Goal: Task Accomplishment & Management: Complete application form

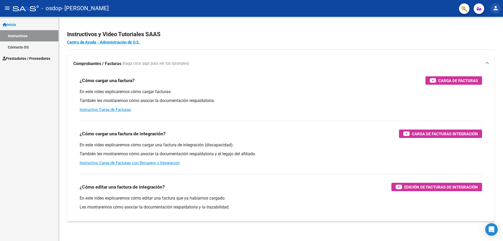
click at [498, 8] on mat-icon "person" at bounding box center [495, 8] width 6 height 6
click at [487, 18] on button "person Mi Perfil" at bounding box center [485, 22] width 32 height 13
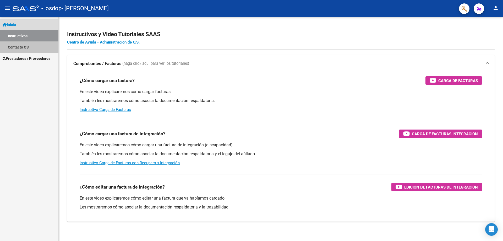
click at [27, 47] on link "Contacto OS" at bounding box center [29, 46] width 58 height 11
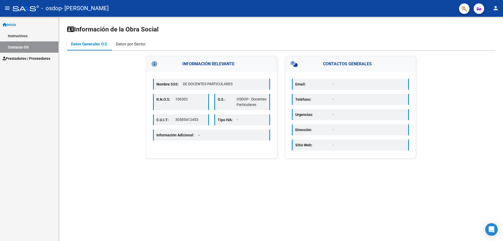
click at [134, 50] on div "Datos por Sector" at bounding box center [131, 44] width 38 height 13
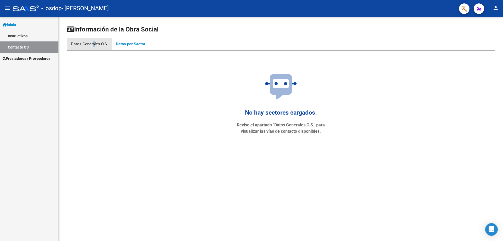
drag, startPoint x: 93, startPoint y: 42, endPoint x: 90, endPoint y: 42, distance: 3.7
click at [92, 42] on div "Datos Generales O.S." at bounding box center [89, 44] width 37 height 6
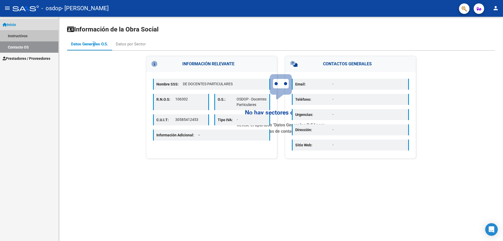
click at [27, 32] on link "Instructivos" at bounding box center [29, 35] width 58 height 11
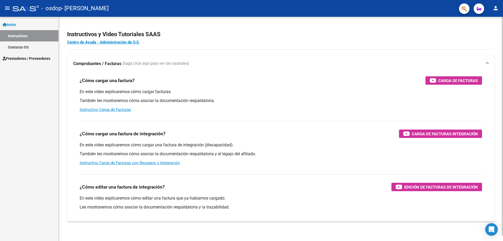
click at [106, 107] on div "En este video explicaremos cómo cargar facturas. También les mostraremos cómo a…" at bounding box center [281, 101] width 402 height 24
click at [107, 109] on link "Instructivo Carga de Facturas" at bounding box center [105, 109] width 51 height 5
click at [454, 84] on div "Carga de Facturas" at bounding box center [453, 80] width 48 height 8
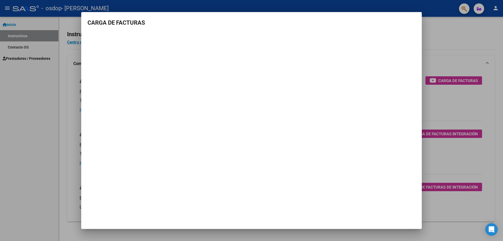
click at [452, 34] on div at bounding box center [251, 120] width 503 height 241
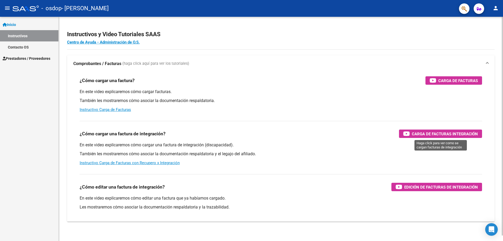
click at [419, 133] on span "Carga de Facturas Integración" at bounding box center [445, 133] width 66 height 7
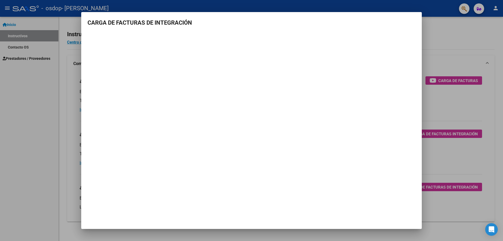
click at [438, 38] on div at bounding box center [251, 120] width 503 height 241
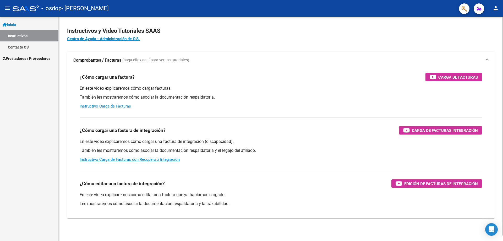
scroll to position [6, 0]
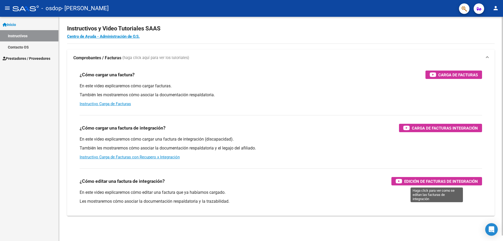
click at [446, 182] on span "Edición de Facturas de integración" at bounding box center [441, 181] width 74 height 7
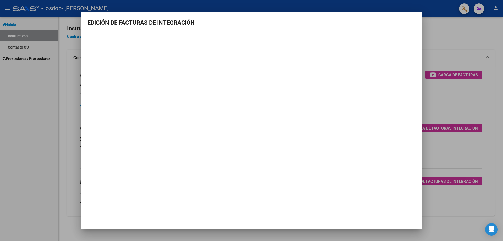
click at [433, 33] on div at bounding box center [251, 120] width 503 height 241
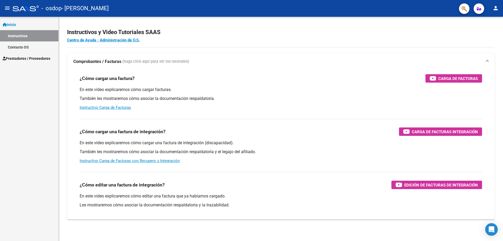
scroll to position [0, 0]
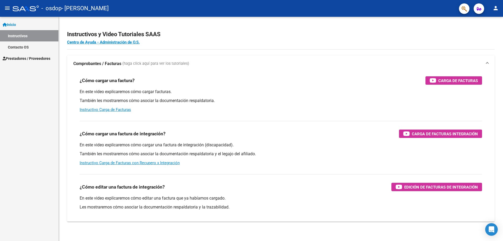
click at [27, 58] on span "Prestadores / Proveedores" at bounding box center [27, 58] width 48 height 6
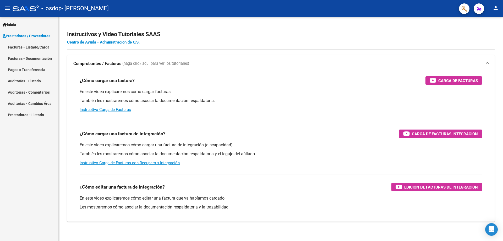
click at [35, 47] on link "Facturas - Listado/Carga" at bounding box center [29, 46] width 58 height 11
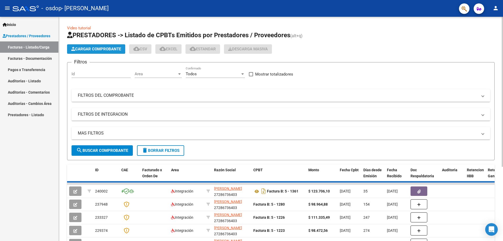
click at [94, 50] on span "Cargar Comprobante" at bounding box center [96, 49] width 50 height 5
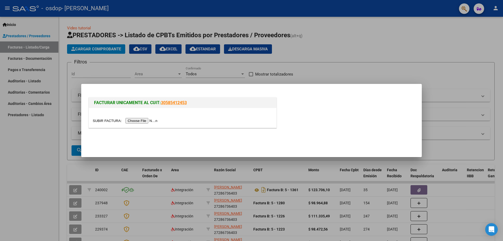
click at [146, 121] on input "file" at bounding box center [126, 120] width 66 height 5
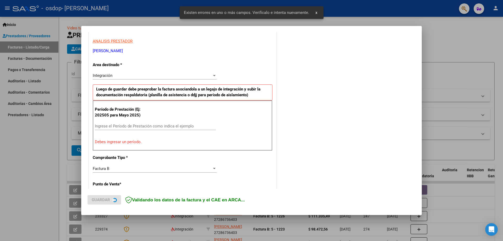
scroll to position [94, 0]
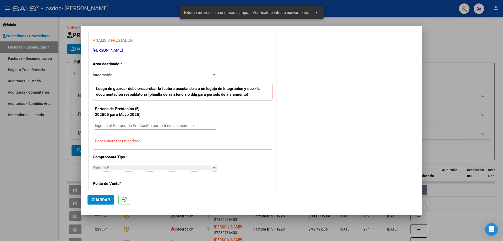
click at [315, 11] on span "x" at bounding box center [316, 12] width 2 height 5
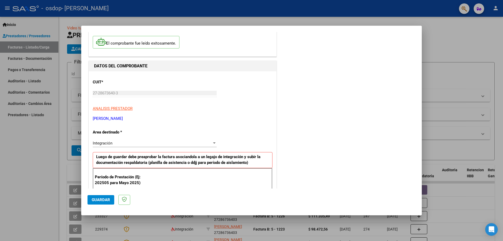
scroll to position [52, 0]
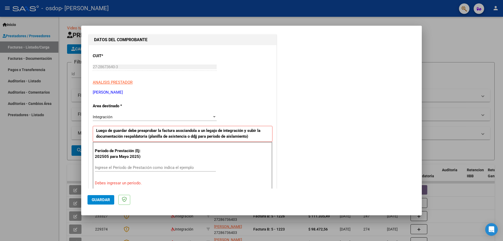
click at [145, 114] on div "Integración Seleccionar Area" at bounding box center [155, 117] width 124 height 8
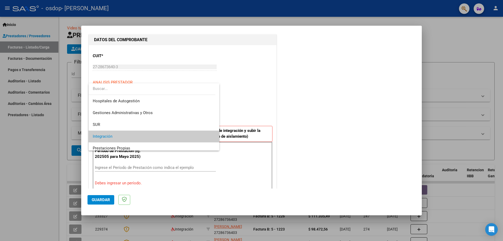
scroll to position [20, 0]
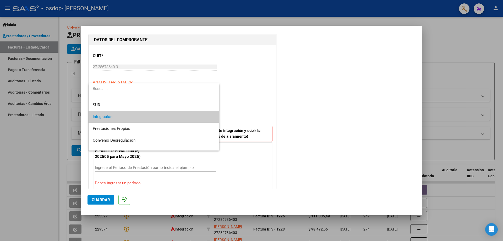
click at [250, 105] on div at bounding box center [251, 120] width 503 height 241
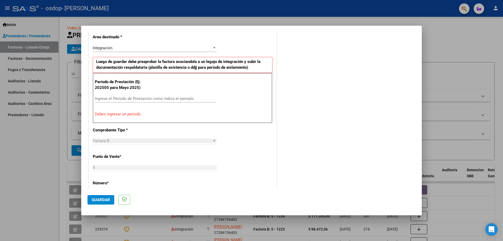
scroll to position [131, 0]
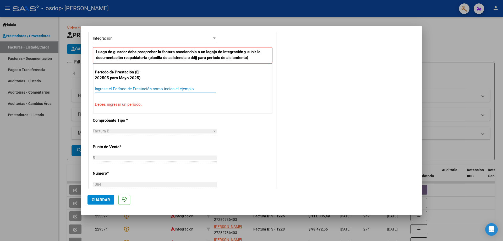
click at [129, 89] on input "Ingrese el Período de Prestación como indica el ejemplo" at bounding box center [155, 88] width 121 height 5
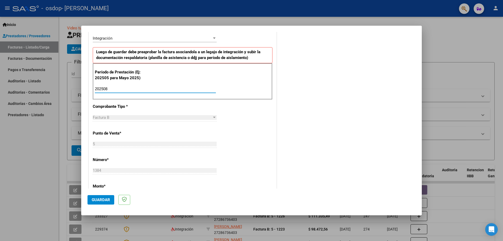
type input "202508"
click at [269, 126] on div "CUIT * 27-28673640-3 Ingresar CUIT ANALISIS PRESTADOR [PERSON_NAME] [PERSON_NAM…" at bounding box center [182, 163] width 187 height 394
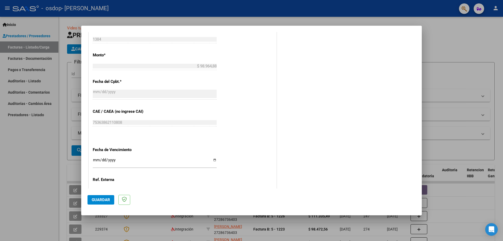
scroll to position [288, 0]
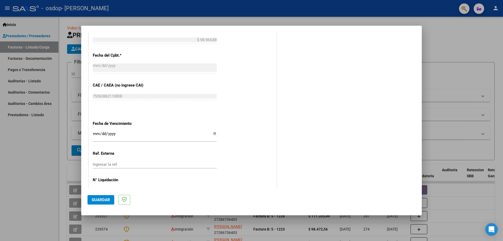
click at [213, 133] on input "Ingresar la fecha" at bounding box center [155, 135] width 124 height 8
type input "[DATE]"
click at [255, 161] on div "CUIT * 27-28673640-3 Ingresar CUIT ANALISIS PRESTADOR [PERSON_NAME] [PERSON_NAM…" at bounding box center [182, 6] width 187 height 394
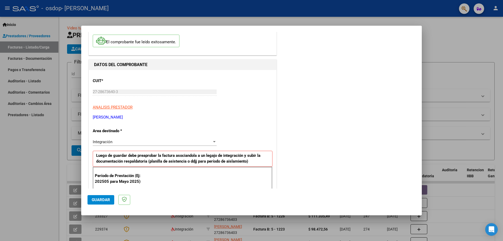
scroll to position [0, 0]
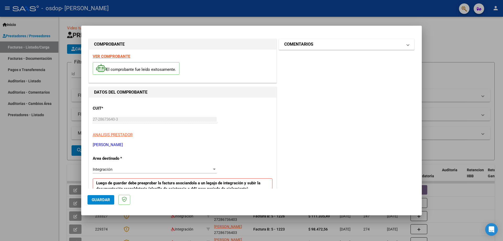
click at [405, 45] on mat-expansion-panel-header "COMENTARIOS" at bounding box center [346, 44] width 135 height 10
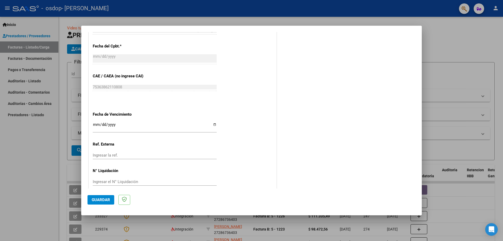
scroll to position [304, 0]
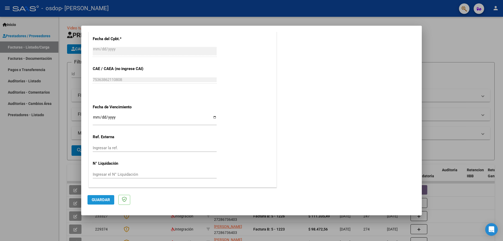
click at [108, 197] on button "Guardar" at bounding box center [100, 199] width 27 height 9
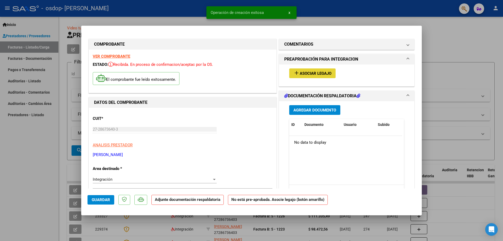
click at [314, 73] on span "Asociar Legajo" at bounding box center [315, 73] width 32 height 5
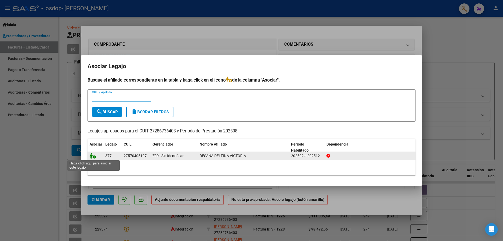
click at [94, 157] on icon at bounding box center [93, 156] width 6 height 6
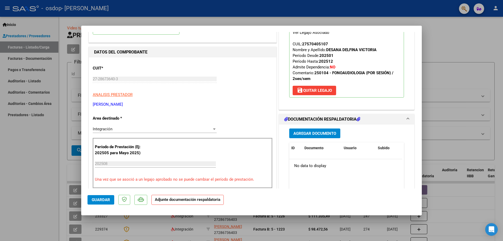
scroll to position [52, 0]
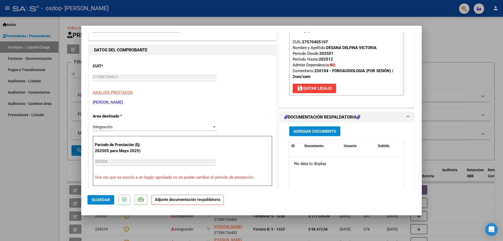
click at [309, 133] on span "Agregar Documento" at bounding box center [314, 131] width 43 height 5
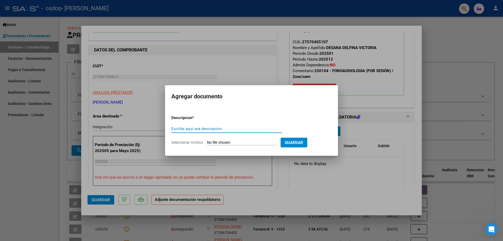
click at [205, 126] on input "Escriba aquí una descripcion" at bounding box center [226, 128] width 110 height 5
type input "Planilla de Asistencia Desana"
click at [237, 144] on input "Seleccionar Archivo" at bounding box center [241, 142] width 69 height 5
type input "C:\fakepath\DESANA 08.pdf"
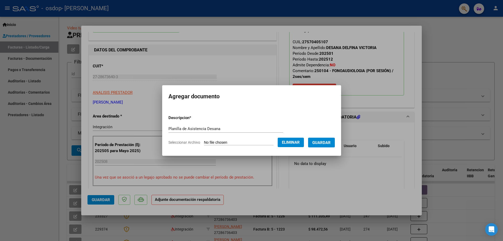
click at [330, 143] on span "Guardar" at bounding box center [321, 142] width 18 height 5
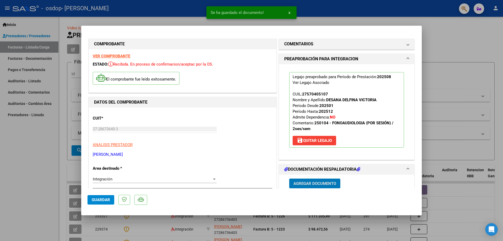
scroll to position [0, 0]
click at [102, 201] on span "Guardar" at bounding box center [101, 199] width 18 height 5
click at [290, 11] on span "x" at bounding box center [289, 12] width 2 height 5
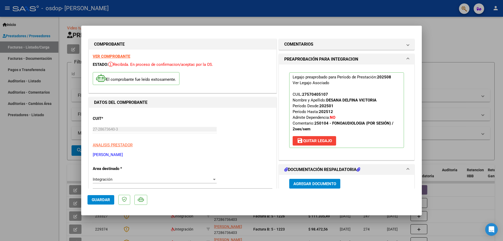
click at [449, 31] on div at bounding box center [251, 120] width 503 height 241
type input "$ 0,00"
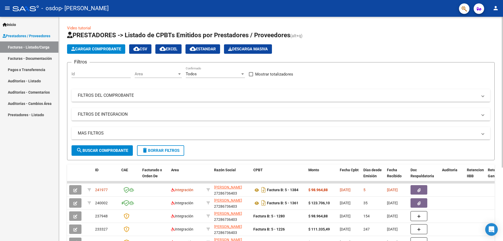
click at [109, 151] on span "search Buscar Comprobante" at bounding box center [102, 150] width 52 height 5
